Goal: Task Accomplishment & Management: Use online tool/utility

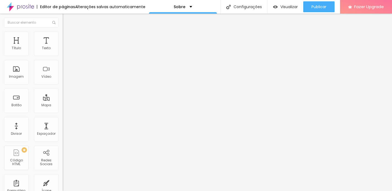
click at [63, 47] on span "Trocar imagem" at bounding box center [78, 44] width 30 height 5
click at [63, 46] on div "Trocar imagem" at bounding box center [94, 44] width 63 height 4
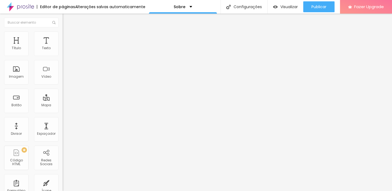
click at [63, 47] on span "Trocar imagem" at bounding box center [78, 44] width 30 height 5
click at [63, 100] on div "Proporção Original Cinema 16:9 Padrão 4:3 Quadrado 1:1 Original" at bounding box center [94, 89] width 63 height 22
click at [63, 85] on span "Original" at bounding box center [69, 83] width 13 height 5
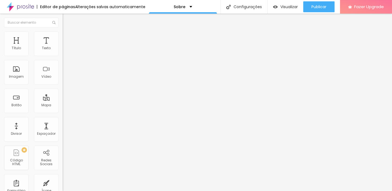
click at [63, 92] on span "Padrão" at bounding box center [69, 89] width 12 height 5
click at [63, 88] on span "Cinema" at bounding box center [70, 86] width 14 height 5
click at [63, 93] on div "Padrão 4:3" at bounding box center [94, 91] width 63 height 3
click at [63, 97] on span "Quadrado" at bounding box center [72, 94] width 18 height 5
click at [63, 100] on span "Original" at bounding box center [69, 98] width 13 height 5
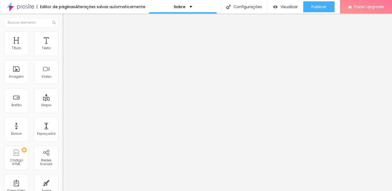
click at [63, 50] on span "Encaixotado" at bounding box center [73, 47] width 21 height 5
click at [63, 58] on span "Completo" at bounding box center [71, 55] width 17 height 5
click at [63, 53] on span "Encaixotado" at bounding box center [73, 50] width 21 height 5
click at [68, 38] on span "Estilo" at bounding box center [72, 35] width 8 height 5
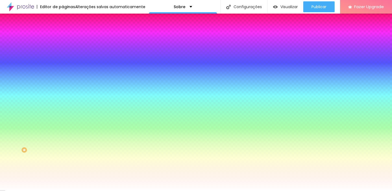
click at [63, 74] on div at bounding box center [94, 74] width 63 height 0
drag, startPoint x: 49, startPoint y: 129, endPoint x: 49, endPoint y: 141, distance: 12.0
click at [49, 141] on div at bounding box center [196, 95] width 392 height 191
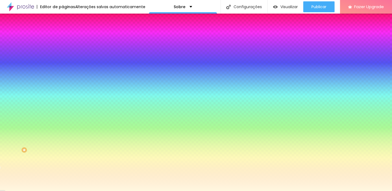
drag, startPoint x: 16, startPoint y: 107, endPoint x: 13, endPoint y: 103, distance: 5.4
click at [63, 79] on div "Cor de fundo Voltar ao padrão #FFF8DE" at bounding box center [94, 72] width 63 height 15
click at [63, 74] on div at bounding box center [94, 74] width 63 height 0
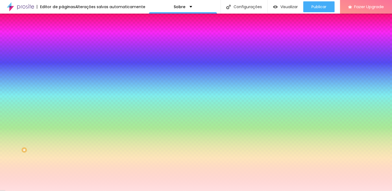
drag, startPoint x: 48, startPoint y: 133, endPoint x: 48, endPoint y: 96, distance: 36.5
click at [63, 79] on div "Cor de fundo Voltar ao padrão #FFE0E1" at bounding box center [94, 72] width 63 height 15
click at [63, 74] on div at bounding box center [94, 74] width 63 height 0
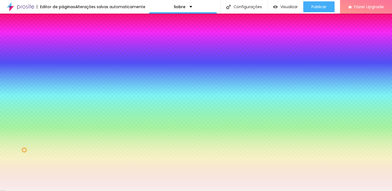
type input "#FFFFFF"
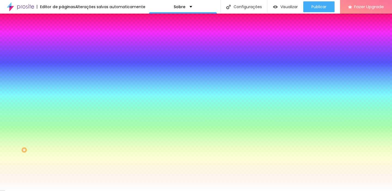
drag, startPoint x: 10, startPoint y: 107, endPoint x: 4, endPoint y: 102, distance: 8.0
click at [63, 102] on div "Imagem de fundo Adicionar imagem Efeito da Imagem Nenhum Nenhum Parallax Cor de…" at bounding box center [94, 77] width 63 height 71
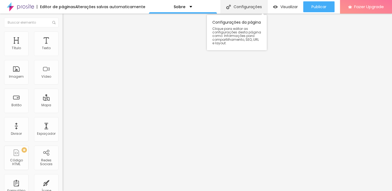
click at [241, 5] on div "Configurações" at bounding box center [244, 7] width 47 height 14
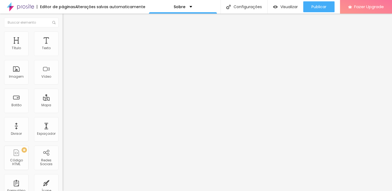
click at [19, 76] on div "Imagem" at bounding box center [16, 77] width 15 height 4
click at [14, 65] on div "Imagem" at bounding box center [16, 72] width 25 height 25
click at [15, 107] on div "Botão" at bounding box center [16, 105] width 10 height 4
click at [22, 68] on div "Imagem" at bounding box center [16, 72] width 25 height 25
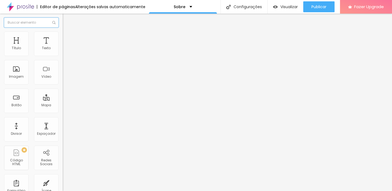
click at [27, 25] on input "text" at bounding box center [31, 23] width 54 height 10
click at [63, 47] on span "Adicionar imagem" at bounding box center [80, 44] width 35 height 5
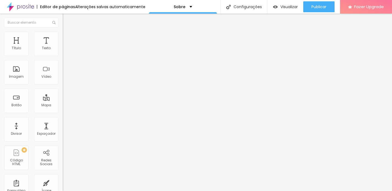
click at [63, 81] on div "Proporção" at bounding box center [94, 79] width 63 height 3
click at [63, 88] on span "Cinema" at bounding box center [70, 86] width 14 height 5
click at [63, 65] on div "Alinhamento" at bounding box center [94, 63] width 63 height 3
click at [63, 81] on div "Proporção" at bounding box center [94, 79] width 63 height 3
click at [63, 97] on span "Quadrado" at bounding box center [72, 94] width 18 height 5
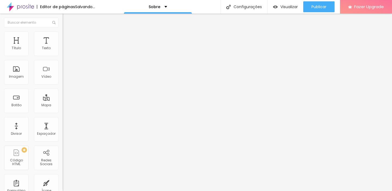
click at [63, 88] on span "Cinema" at bounding box center [70, 86] width 14 height 5
click at [63, 85] on span "16:9 Cinema" at bounding box center [73, 83] width 21 height 5
click at [45, 49] on div "Texto" at bounding box center [46, 48] width 9 height 4
click at [41, 48] on div "Texto" at bounding box center [46, 44] width 25 height 25
click at [46, 45] on div "Texto" at bounding box center [46, 44] width 25 height 25
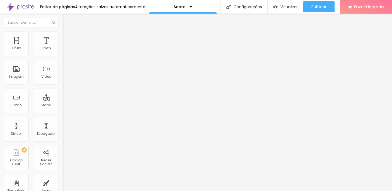
click at [68, 38] on span "Estilo" at bounding box center [72, 35] width 8 height 5
click at [63, 69] on img at bounding box center [65, 67] width 4 height 4
click at [63, 85] on span "Original" at bounding box center [69, 83] width 13 height 5
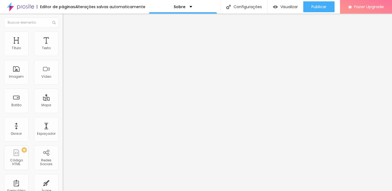
click at [63, 85] on span "Original" at bounding box center [69, 83] width 13 height 5
click at [63, 46] on div "Trocar imagem" at bounding box center [94, 44] width 63 height 4
click at [288, 7] on span "Visualizar" at bounding box center [288, 7] width 17 height 4
click at [67, 21] on img "button" at bounding box center [69, 20] width 4 height 4
click at [67, 20] on img "button" at bounding box center [69, 20] width 4 height 4
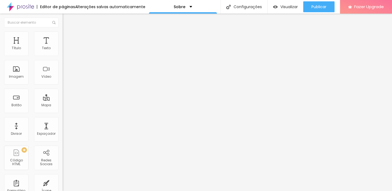
click at [63, 37] on li "Avançado" at bounding box center [94, 39] width 63 height 5
type input "2"
type input "3"
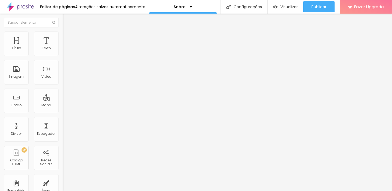
type input "16"
type input "19"
type input "22"
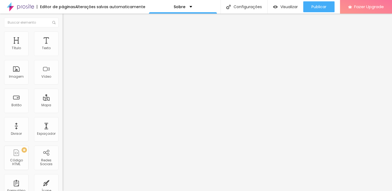
type input "22"
type input "26"
type input "31"
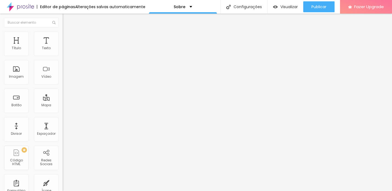
type input "33"
type input "35"
type input "37"
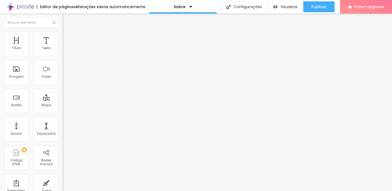
type input "37"
type input "38"
type input "39"
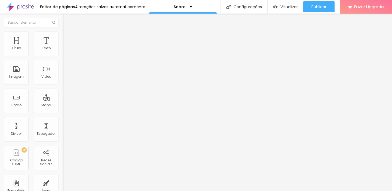
type input "40"
type input "42"
type input "44"
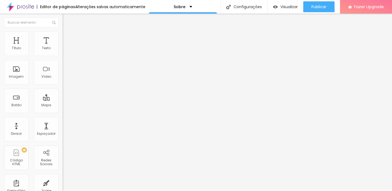
type input "44"
type input "45"
type input "47"
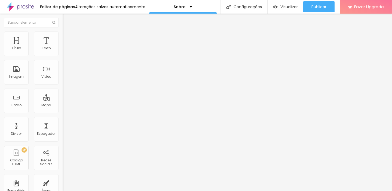
type input "48"
type input "50"
type input "51"
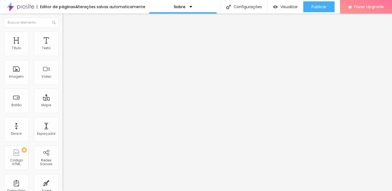
type input "51"
type input "53"
type input "54"
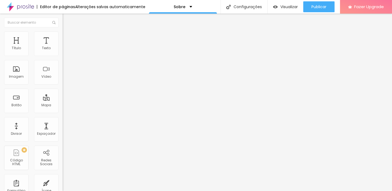
type input "56"
type input "57"
type input "58"
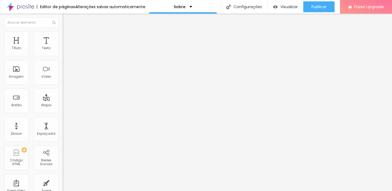
type input "58"
type input "59"
type input "60"
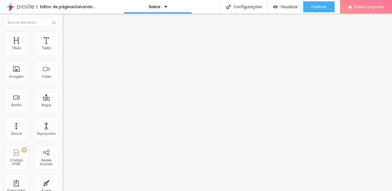
type input "58"
type input "52"
type input "43"
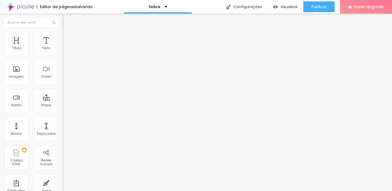
type input "43"
type input "32"
type input "20"
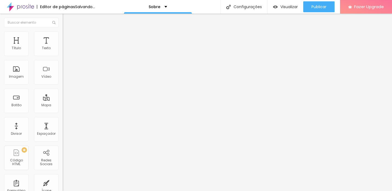
type input "7"
type input "0"
drag, startPoint x: 13, startPoint y: 53, endPoint x: 1, endPoint y: 57, distance: 12.4
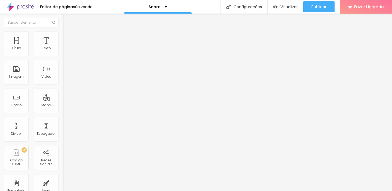
click at [63, 106] on input "range" at bounding box center [80, 108] width 35 height 4
type input "2"
type input "3"
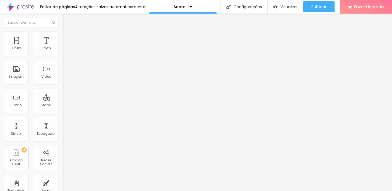
type input "6"
type input "15"
type input "28"
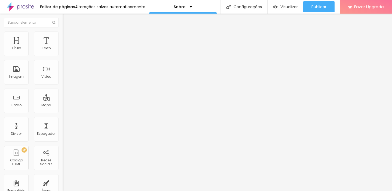
type input "28"
type input "45"
type input "63"
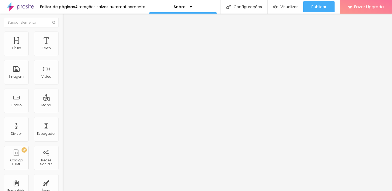
type input "83"
type input "100"
type input "43"
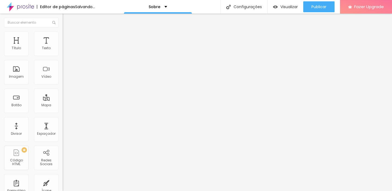
type input "43"
type input "15"
type input "10"
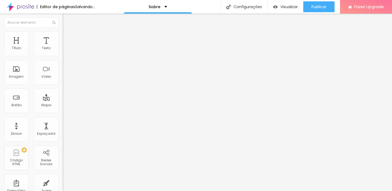
type input "8"
type input "2"
type input "0"
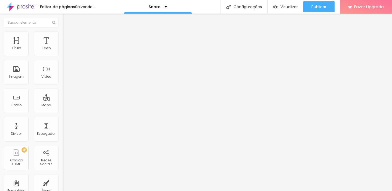
type input "0"
type input "14"
type input "45"
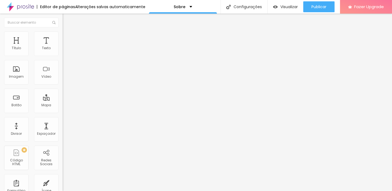
type input "76"
type input "100"
type input "84"
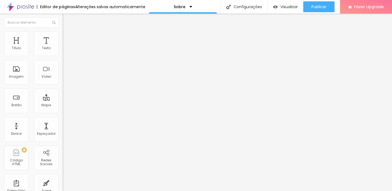
type input "84"
type input "57"
type input "23"
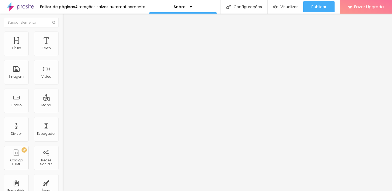
type input "14"
type input "8"
type input "4"
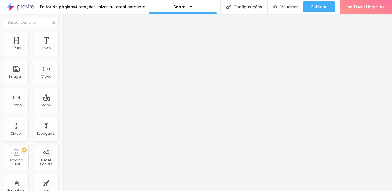
type input "4"
type input "1"
type input "0"
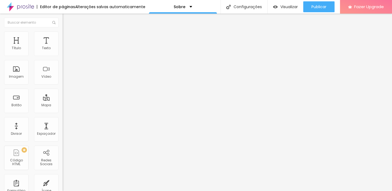
drag, startPoint x: 13, startPoint y: 53, endPoint x: 1, endPoint y: 63, distance: 15.3
click at [63, 106] on input "range" at bounding box center [80, 108] width 35 height 4
type input "3"
type input "11"
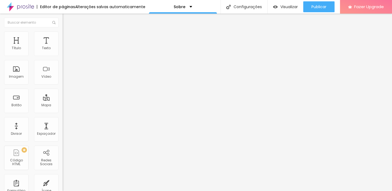
type input "11"
type input "24"
type input "44"
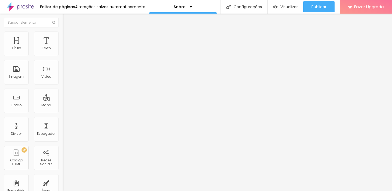
type input "70"
type input "98"
type input "100"
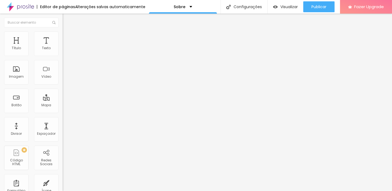
type input "100"
drag, startPoint x: 12, startPoint y: 65, endPoint x: 72, endPoint y: 64, distance: 59.6
click at [72, 183] on input "range" at bounding box center [80, 185] width 35 height 4
type input "96"
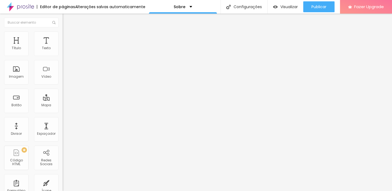
type input "84"
type input "16"
type input "0"
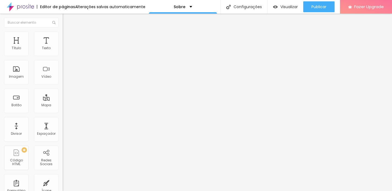
type input "0"
type input "22"
type input "67"
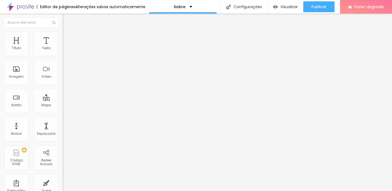
type input "100"
type input "83"
type input "66"
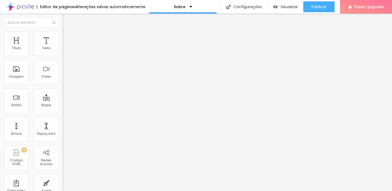
type input "66"
type input "52"
type input "43"
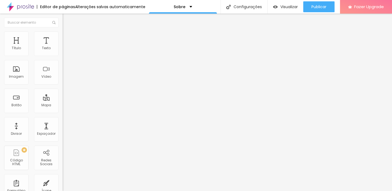
type input "36"
type input "30"
type input "24"
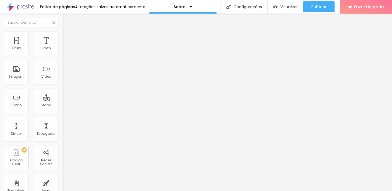
type input "24"
type input "20"
type input "16"
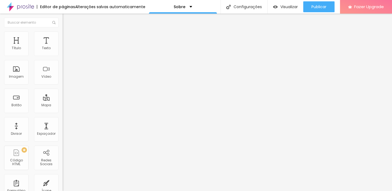
type input "12"
type input "9"
type input "7"
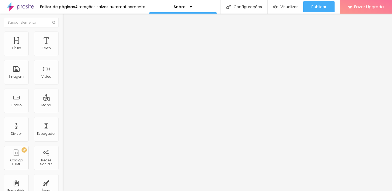
type input "7"
type input "5"
type input "4"
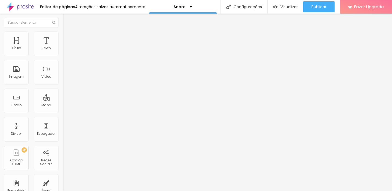
type input "3"
type input "2"
type input "1"
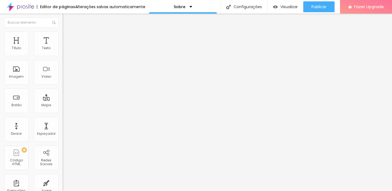
type input "1"
type input "0"
drag, startPoint x: 47, startPoint y: 64, endPoint x: 9, endPoint y: 65, distance: 37.9
type input "0"
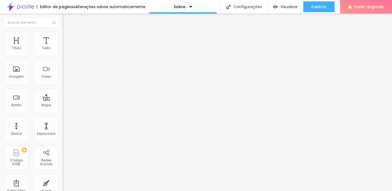
click at [63, 183] on input "range" at bounding box center [80, 185] width 35 height 4
click at [63, 33] on ul "Conteúdo Estilo Avançado" at bounding box center [94, 34] width 63 height 16
click at [63, 32] on li "Conteúdo" at bounding box center [94, 28] width 63 height 5
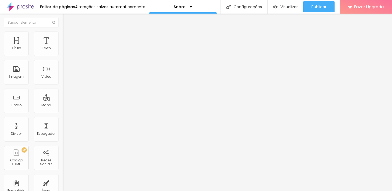
click at [63, 55] on input "text" at bounding box center [95, 52] width 65 height 5
type input "j"
